Goal: Task Accomplishment & Management: Use online tool/utility

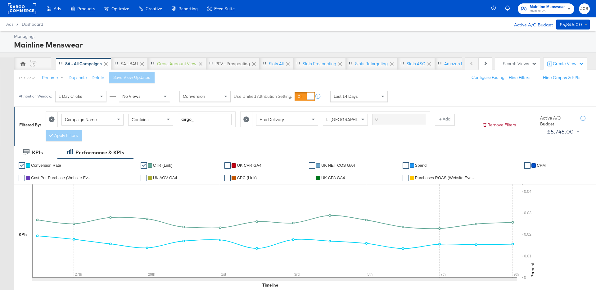
click at [32, 13] on rect at bounding box center [22, 8] width 29 height 11
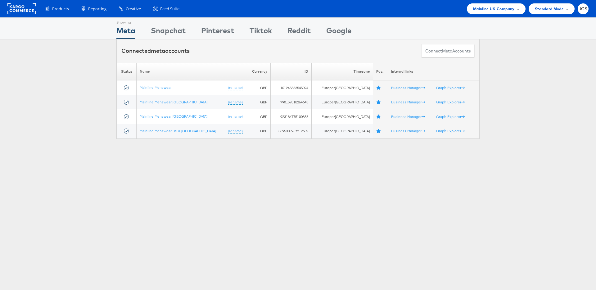
click at [76, 72] on div "Please Wait Loading Accounts .... Status Name Currency ID Timezone Fav. Interna…" at bounding box center [298, 101] width 596 height 76
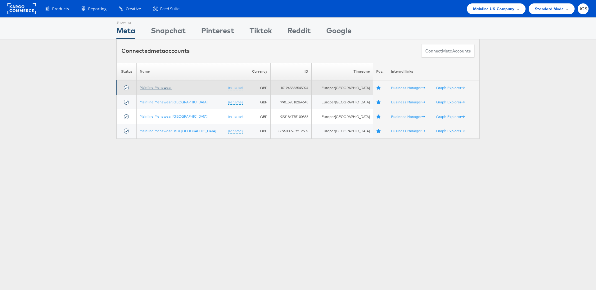
click at [159, 88] on link "Mainline Menswear" at bounding box center [156, 87] width 32 height 5
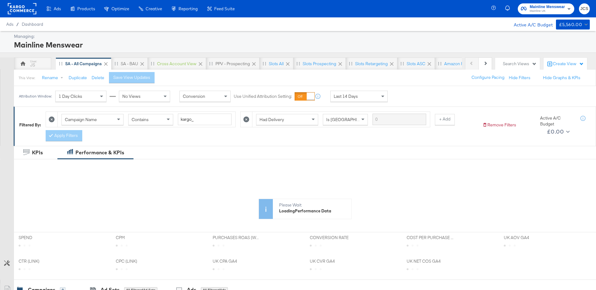
click at [29, 11] on rect at bounding box center [22, 8] width 29 height 11
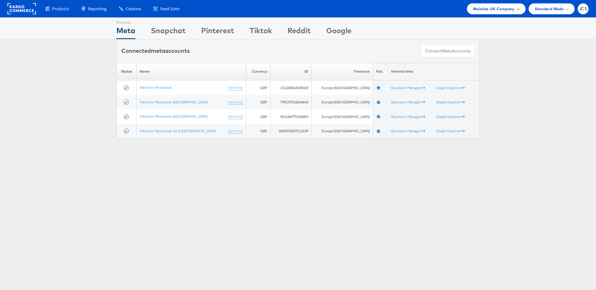
click at [481, 11] on span "Mainline UK Company" at bounding box center [494, 9] width 42 height 7
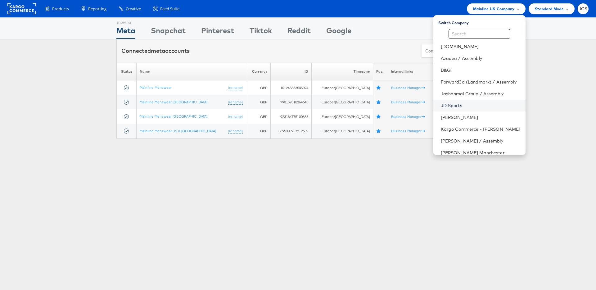
click at [442, 104] on link "JD Sports" at bounding box center [481, 105] width 80 height 6
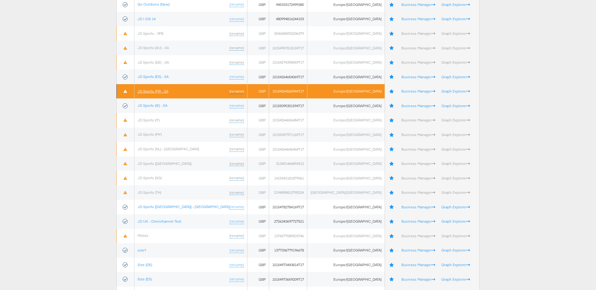
scroll to position [161, 0]
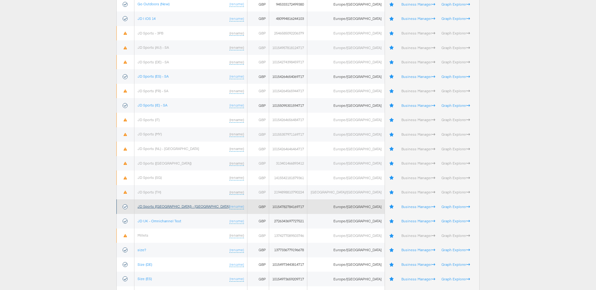
click at [162, 207] on link "JD Sports (UK) - SA" at bounding box center [183, 206] width 92 height 5
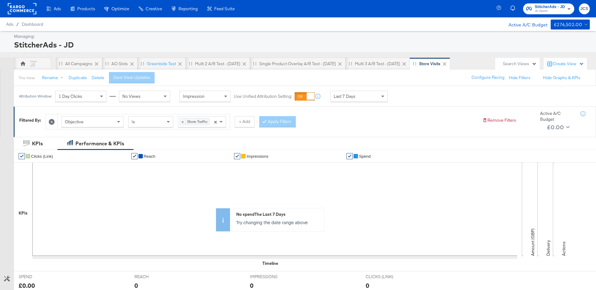
click at [570, 64] on div "Create View" at bounding box center [568, 64] width 31 height 6
click at [475, 50] on div "StitcherAds - JD" at bounding box center [301, 44] width 574 height 11
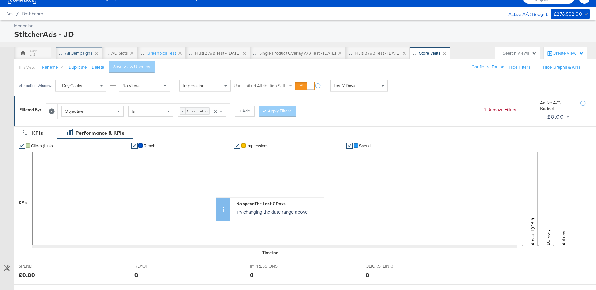
click at [73, 57] on div "All Campaigns" at bounding box center [79, 53] width 46 height 12
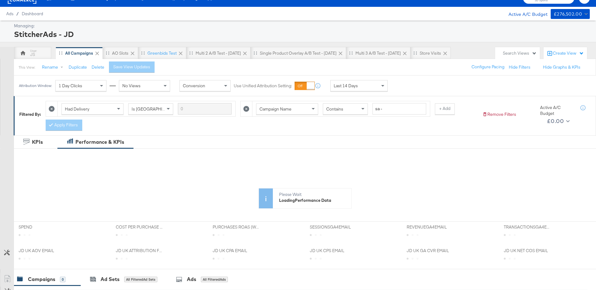
click at [378, 88] on div "Last 14 Days" at bounding box center [358, 85] width 57 height 11
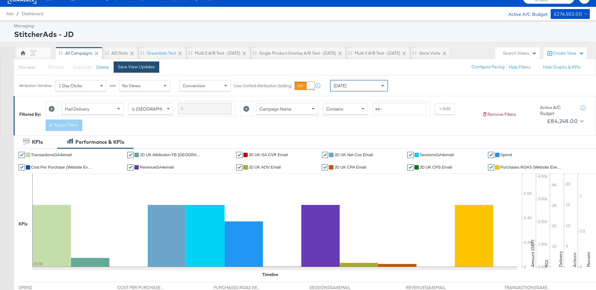
click at [143, 67] on div "Save View Updates" at bounding box center [136, 67] width 37 height 6
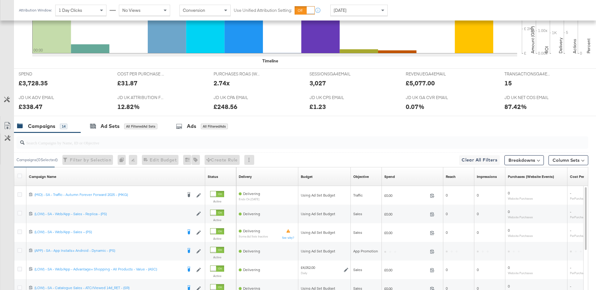
scroll to position [307, 0]
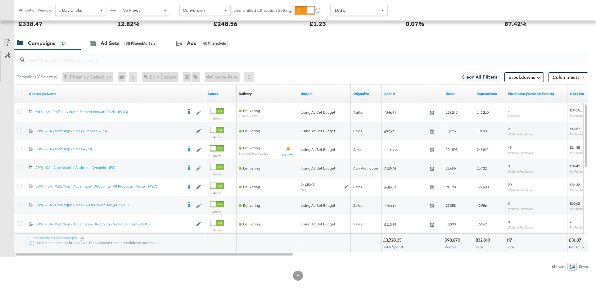
click at [363, 11] on div "[DATE]" at bounding box center [358, 10] width 57 height 11
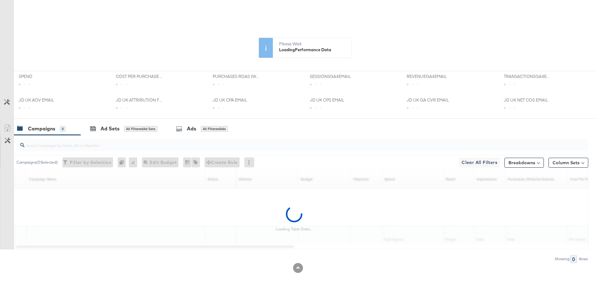
scroll to position [0, 0]
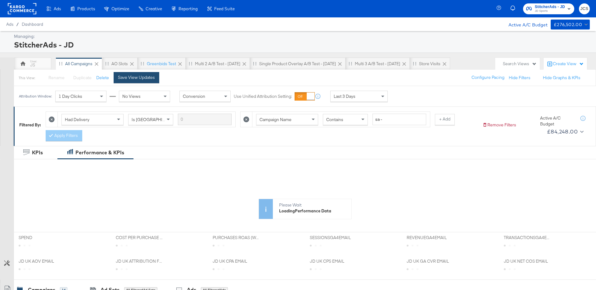
click at [148, 79] on div "Save View Updates" at bounding box center [136, 77] width 37 height 6
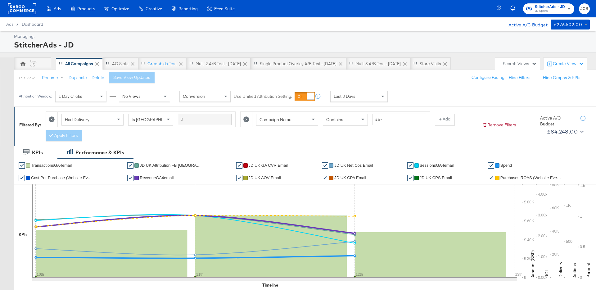
click at [341, 100] on div "Last 3 Days" at bounding box center [358, 96] width 57 height 11
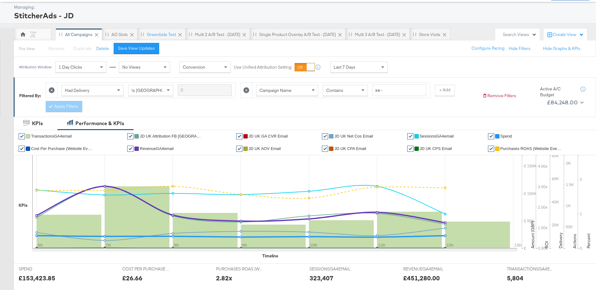
scroll to position [24, 0]
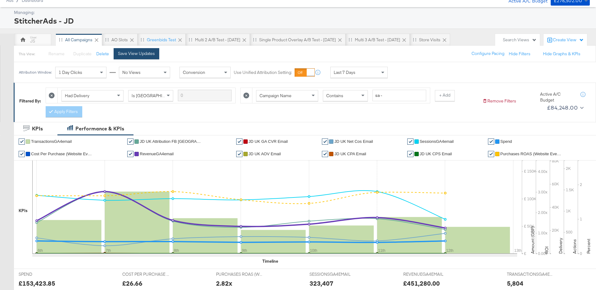
click at [136, 53] on div "Save View Updates" at bounding box center [136, 54] width 37 height 6
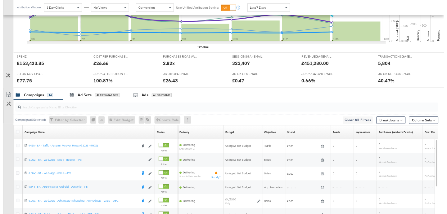
scroll to position [300, 0]
